Goal: Check status: Check status

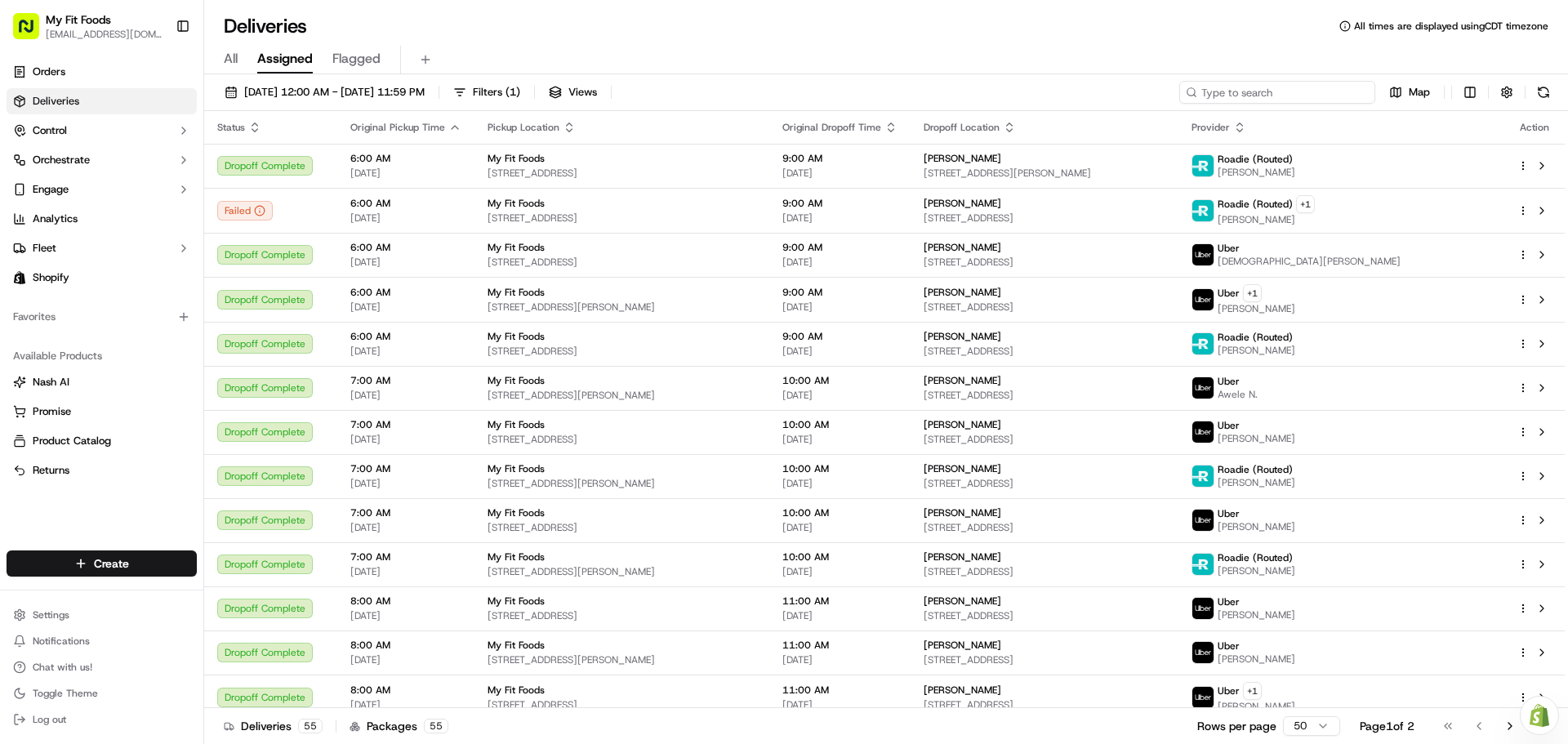
click at [1325, 89] on input at bounding box center [1278, 92] width 196 height 23
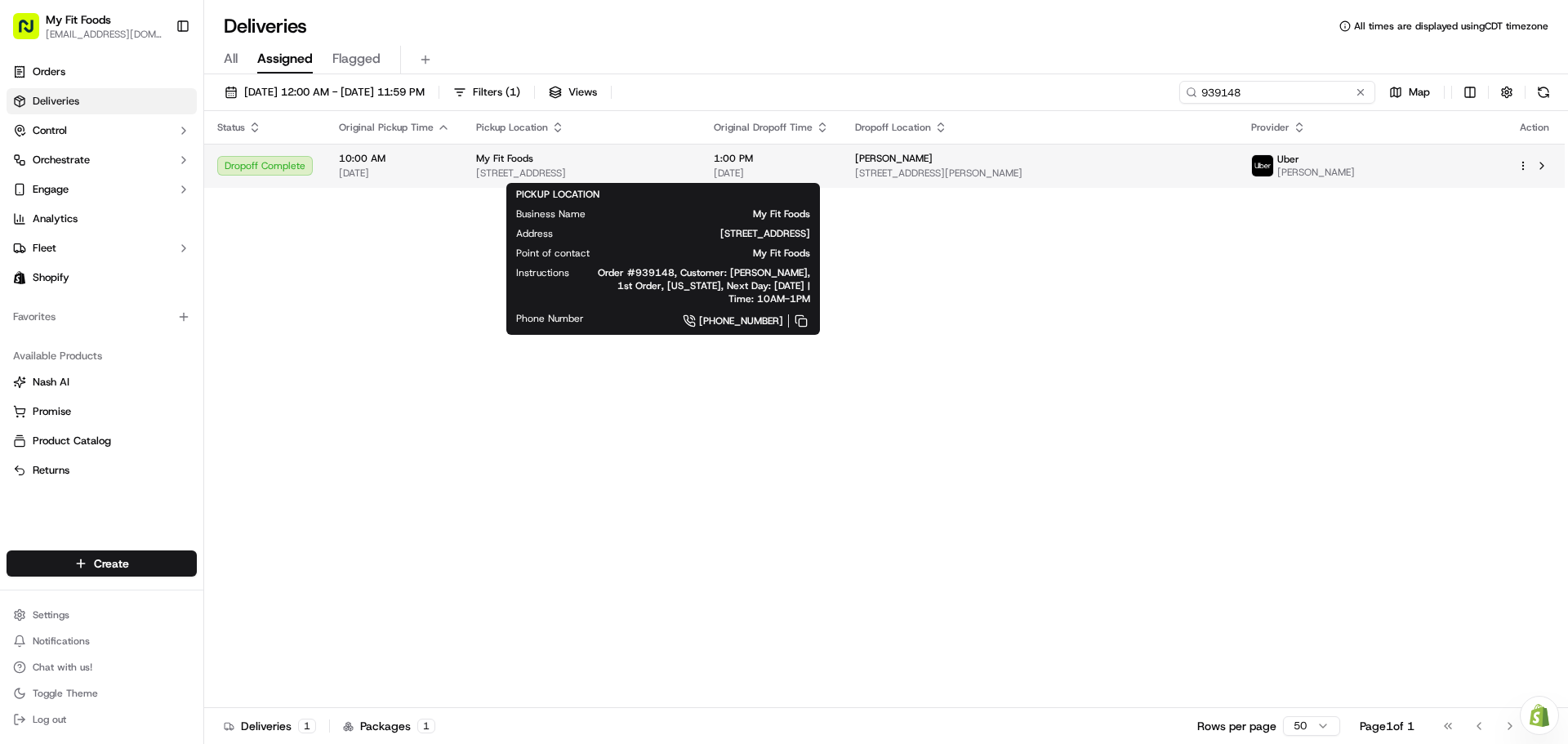
type input "939148"
click at [688, 161] on div "My Fit Foods" at bounding box center [582, 158] width 212 height 13
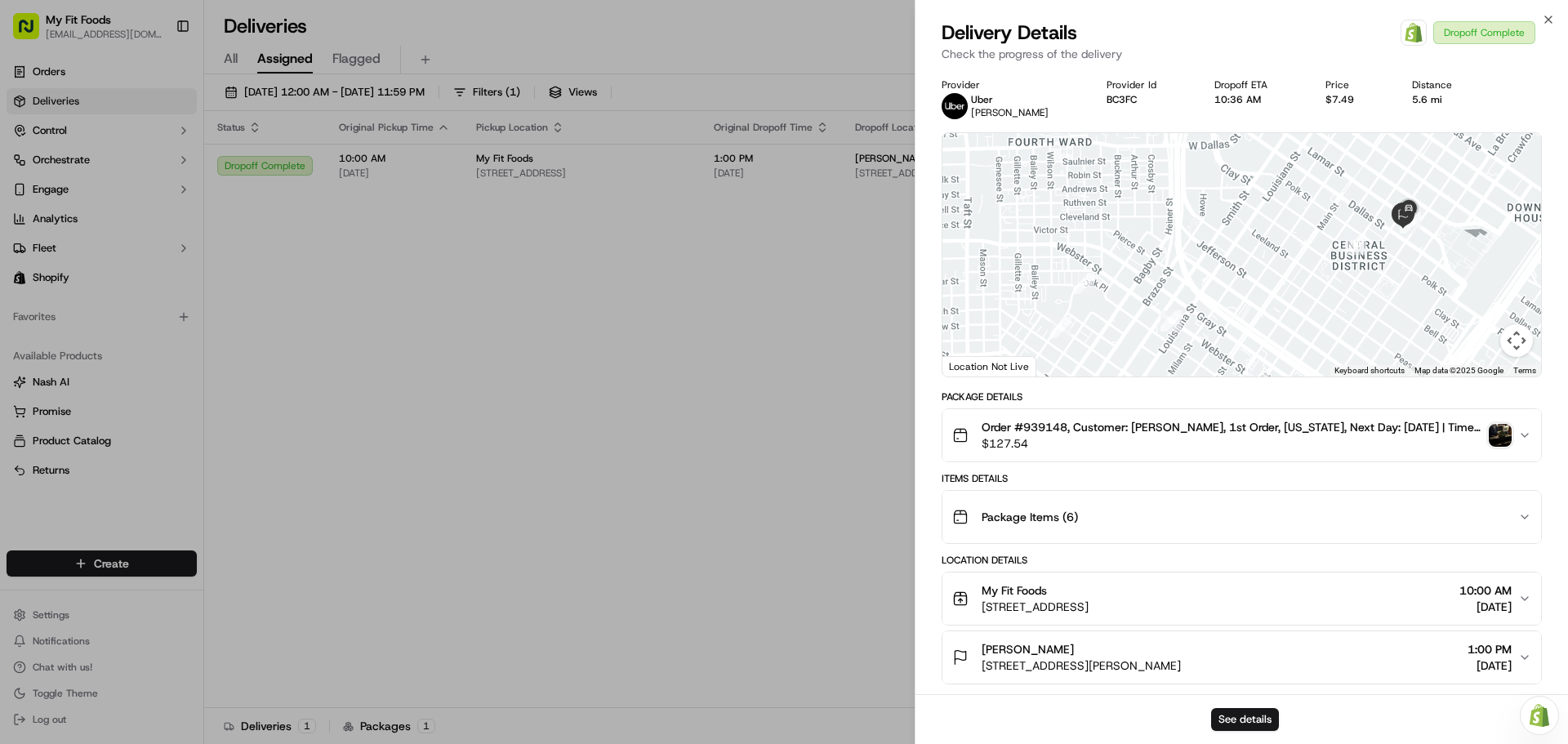
click at [1509, 440] on img "button" at bounding box center [1501, 436] width 23 height 23
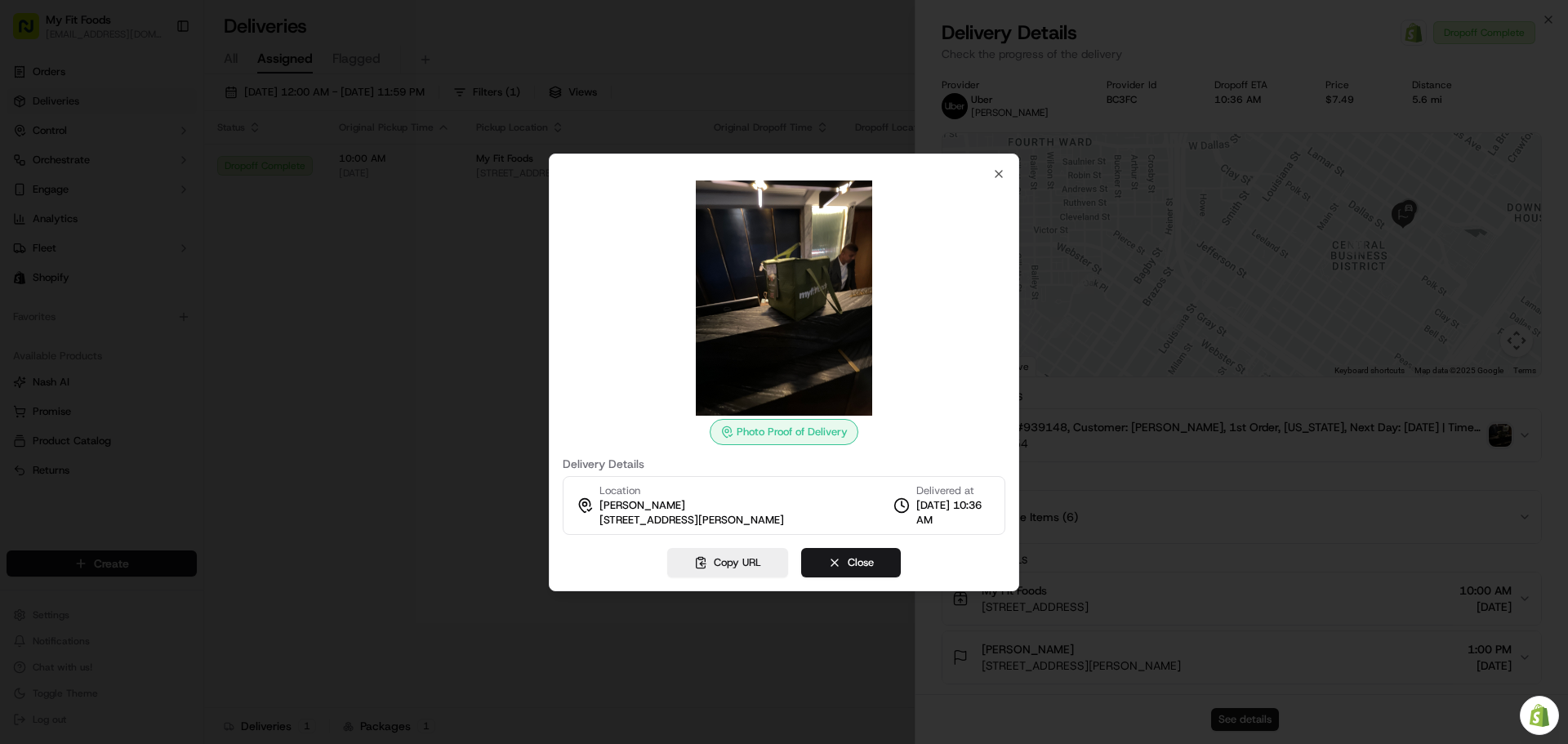
click at [790, 337] on img at bounding box center [784, 298] width 235 height 235
click at [479, 378] on div at bounding box center [784, 372] width 1568 height 744
